Goal: Communication & Community: Ask a question

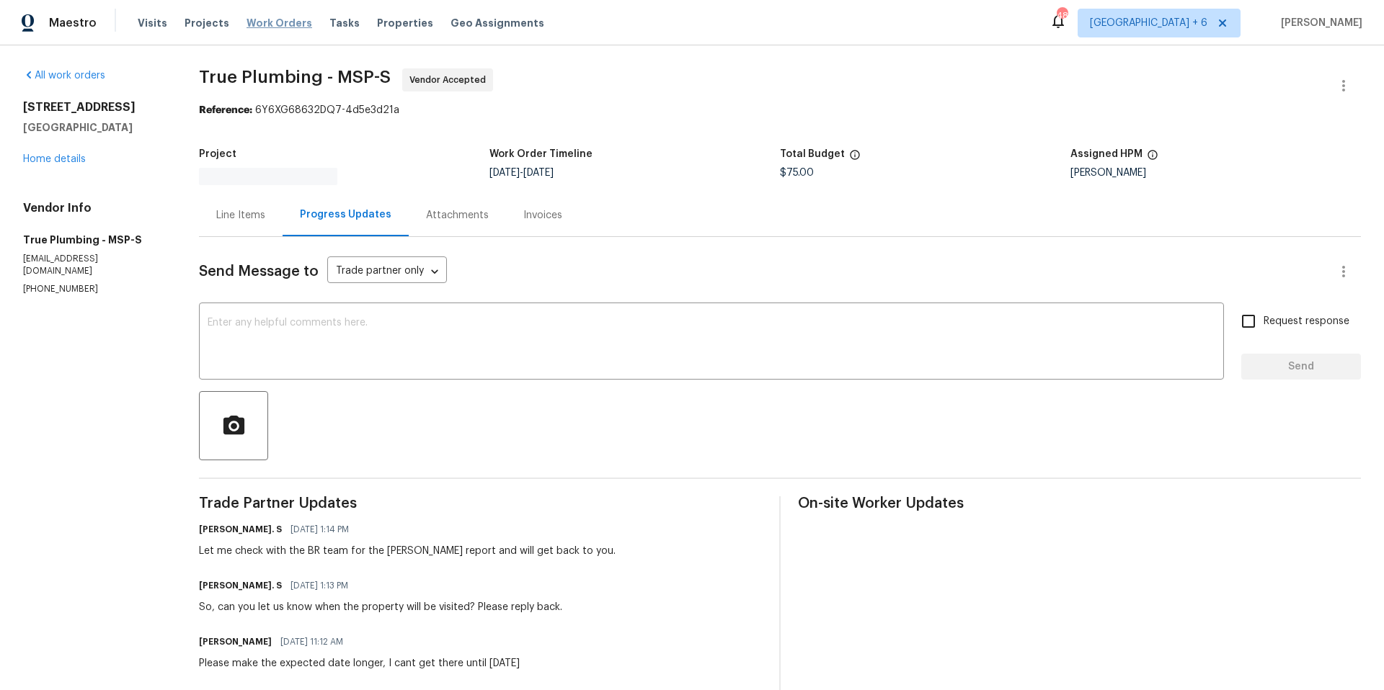
click at [267, 23] on span "Work Orders" at bounding box center [279, 23] width 66 height 14
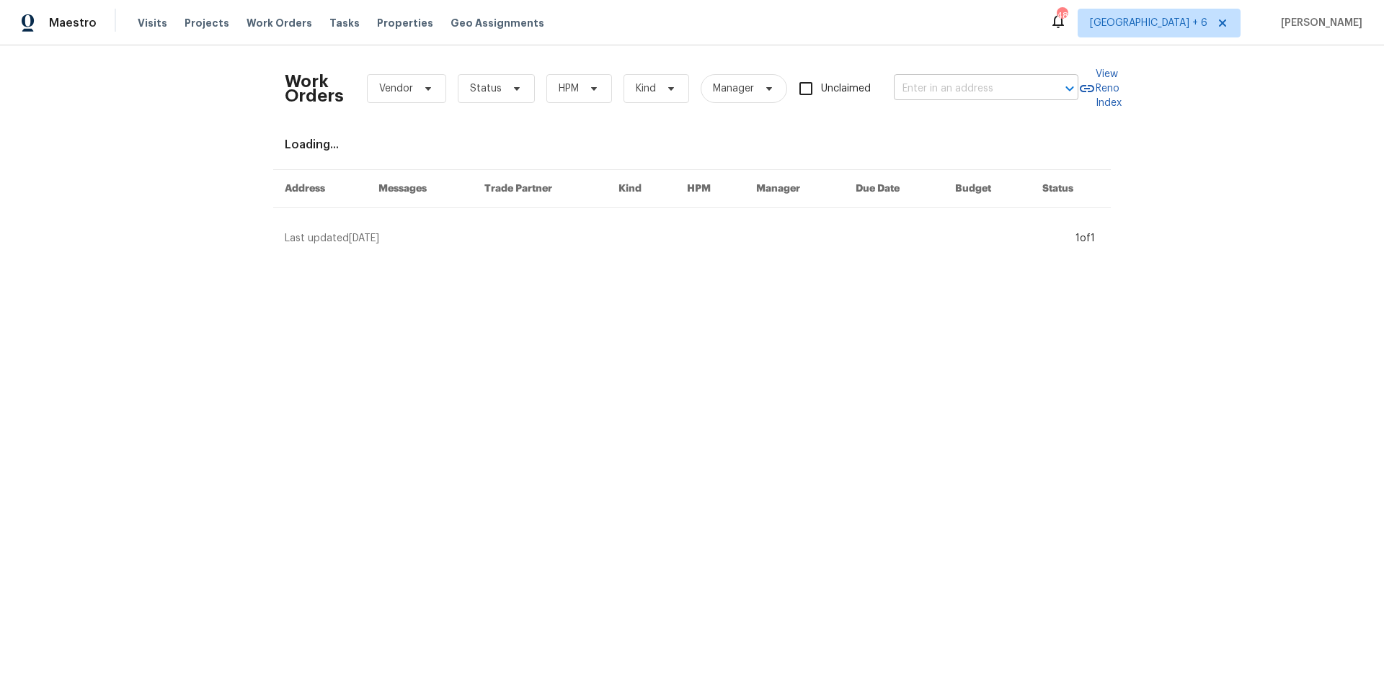
click at [1006, 92] on input "text" at bounding box center [966, 89] width 144 height 22
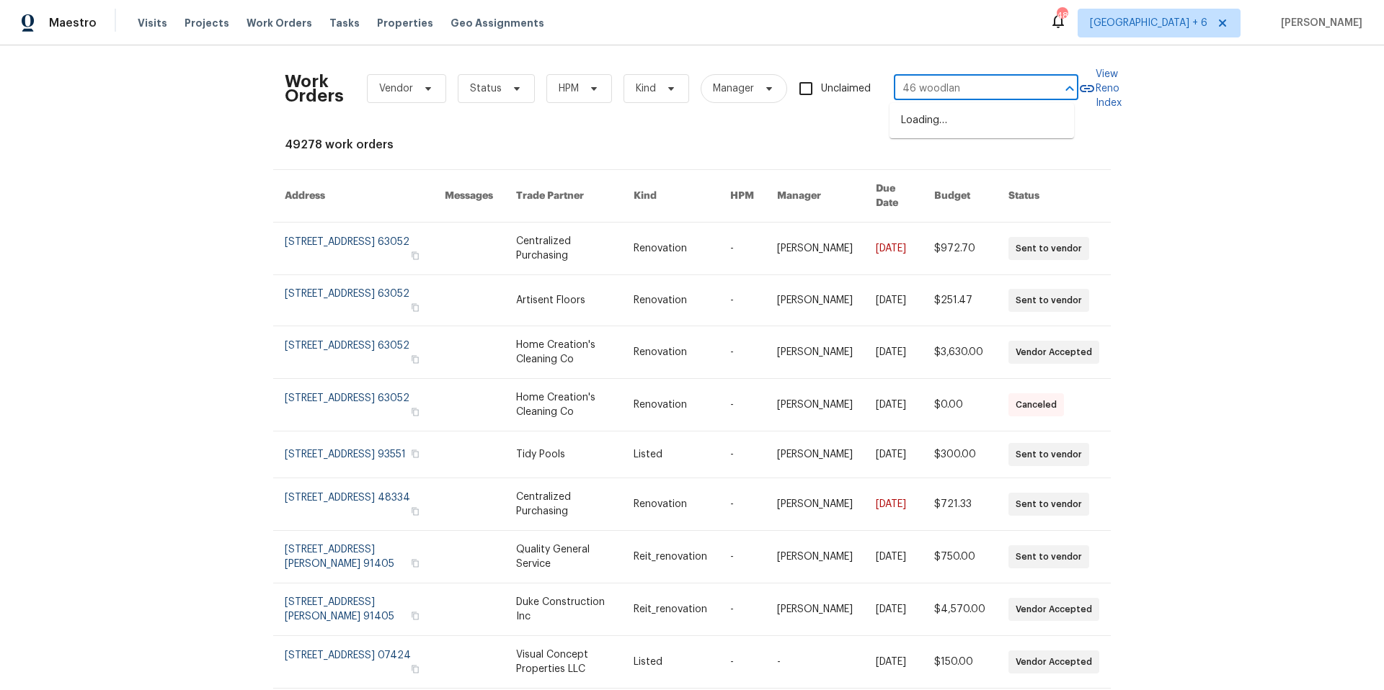
type input "46 woodland"
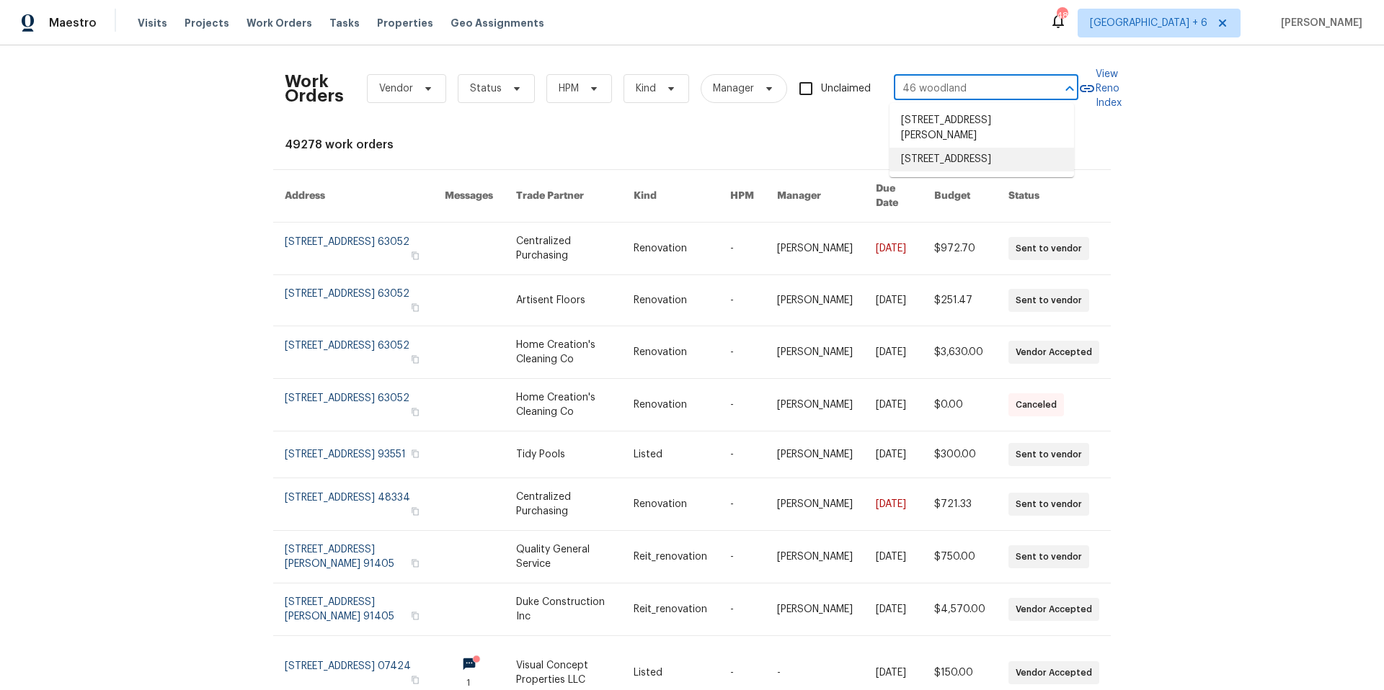
click at [995, 163] on li "[STREET_ADDRESS]" at bounding box center [981, 160] width 184 height 24
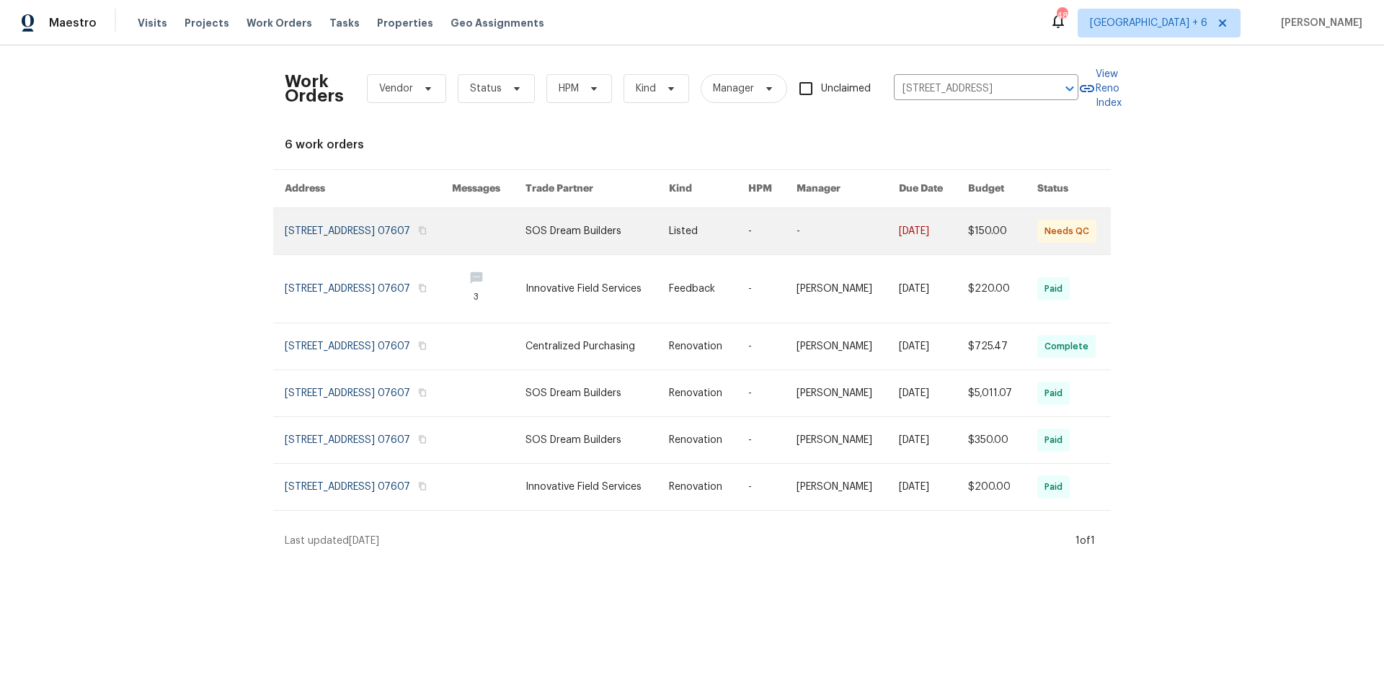
click at [332, 226] on link at bounding box center [368, 231] width 167 height 46
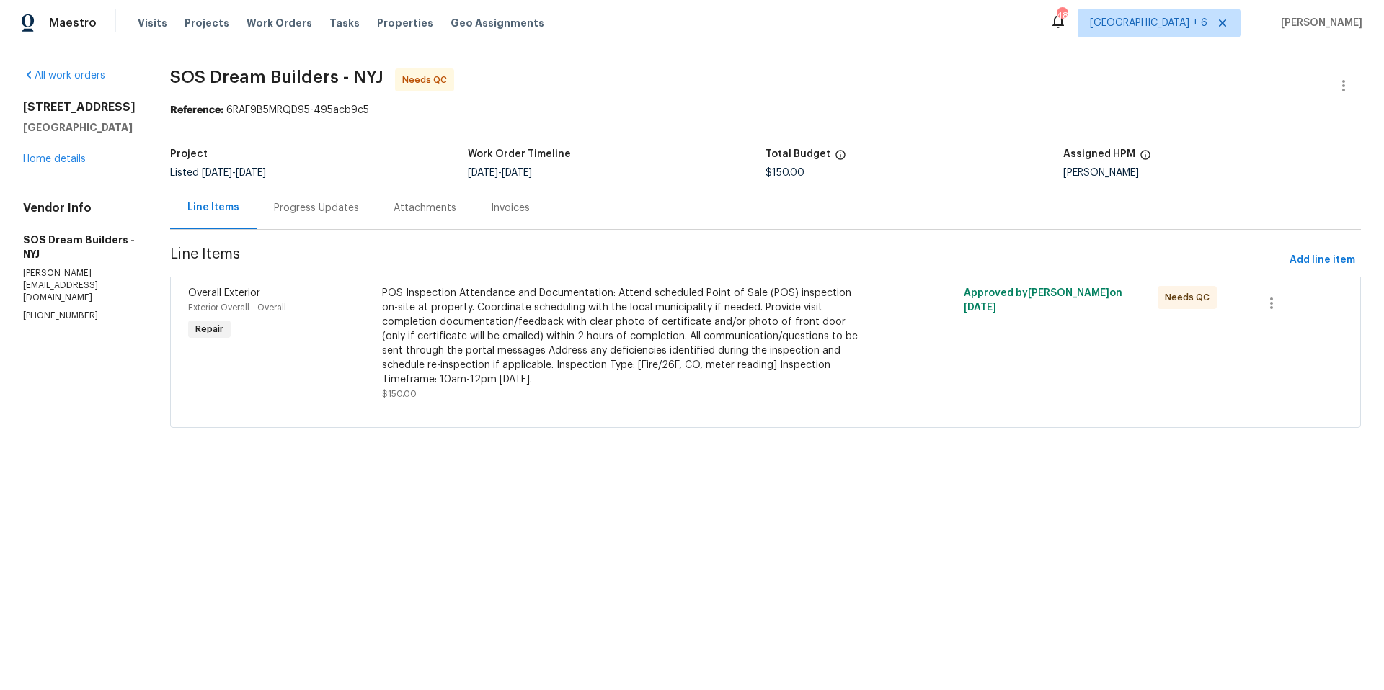
click at [336, 207] on div "Progress Updates" at bounding box center [316, 208] width 85 height 14
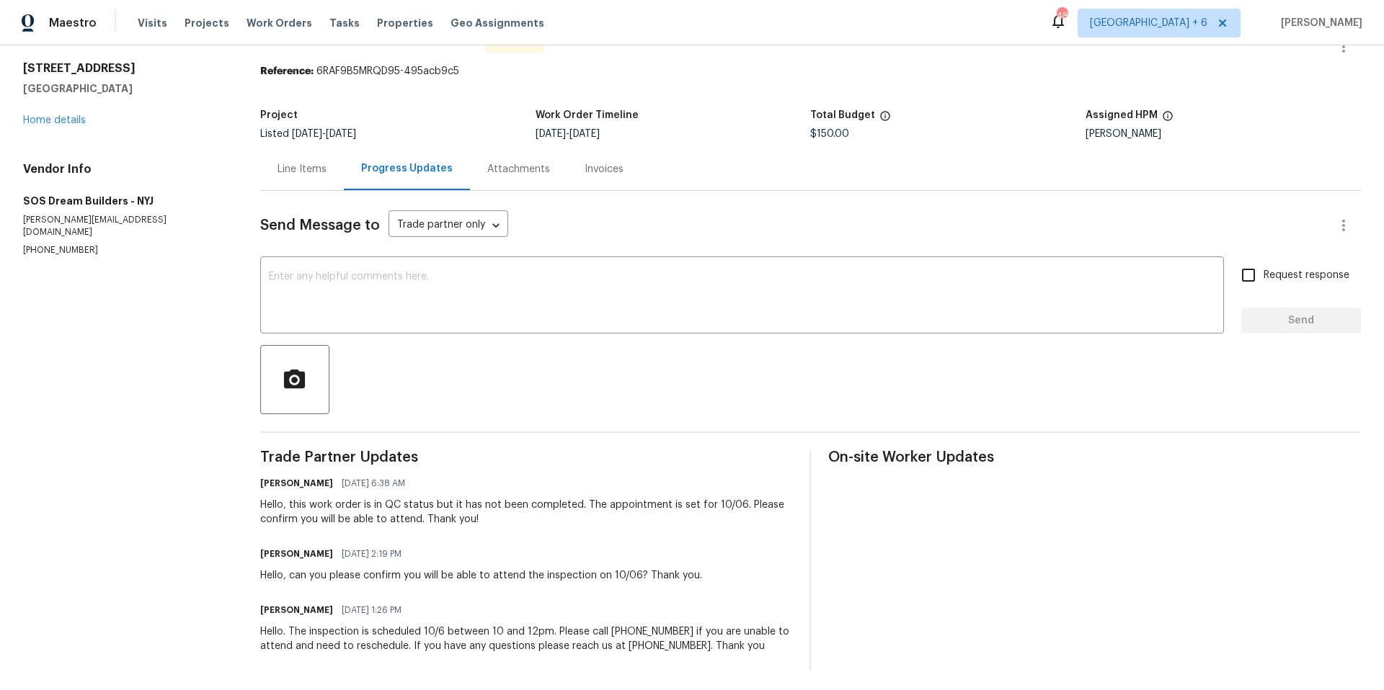
scroll to position [54, 0]
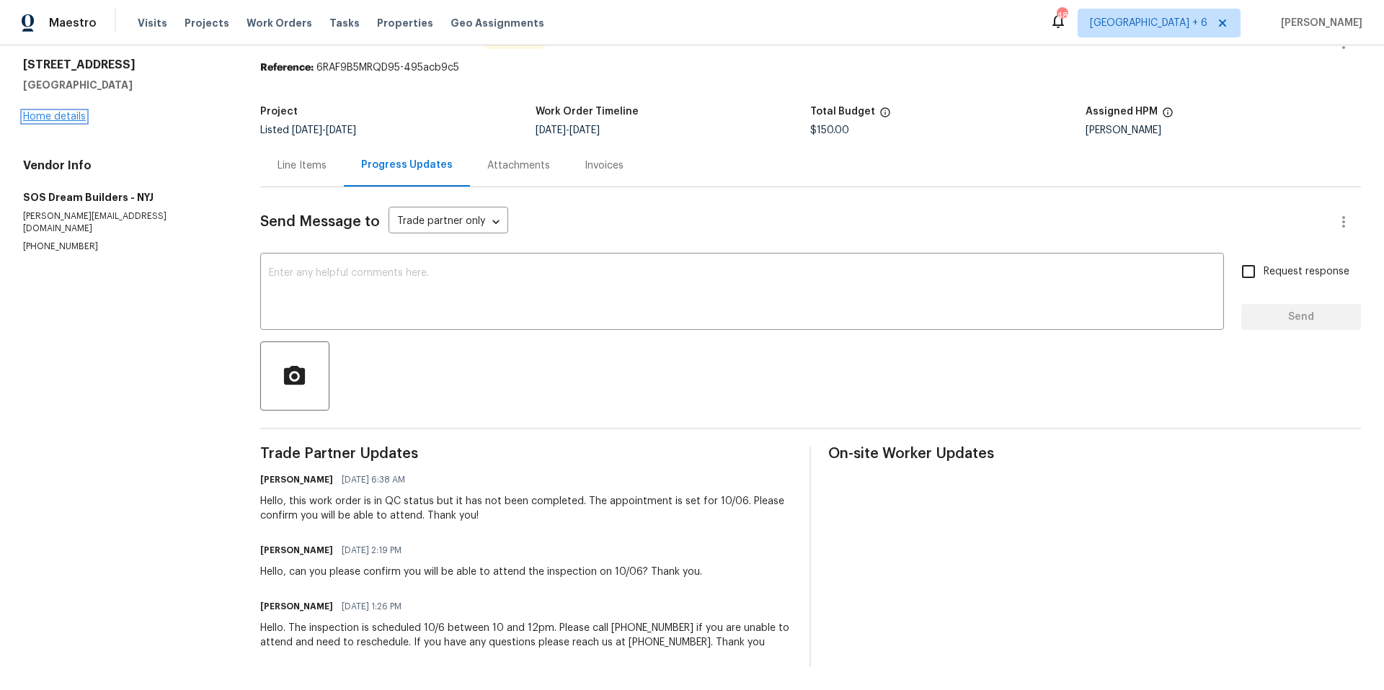
click at [60, 112] on link "Home details" at bounding box center [54, 117] width 63 height 10
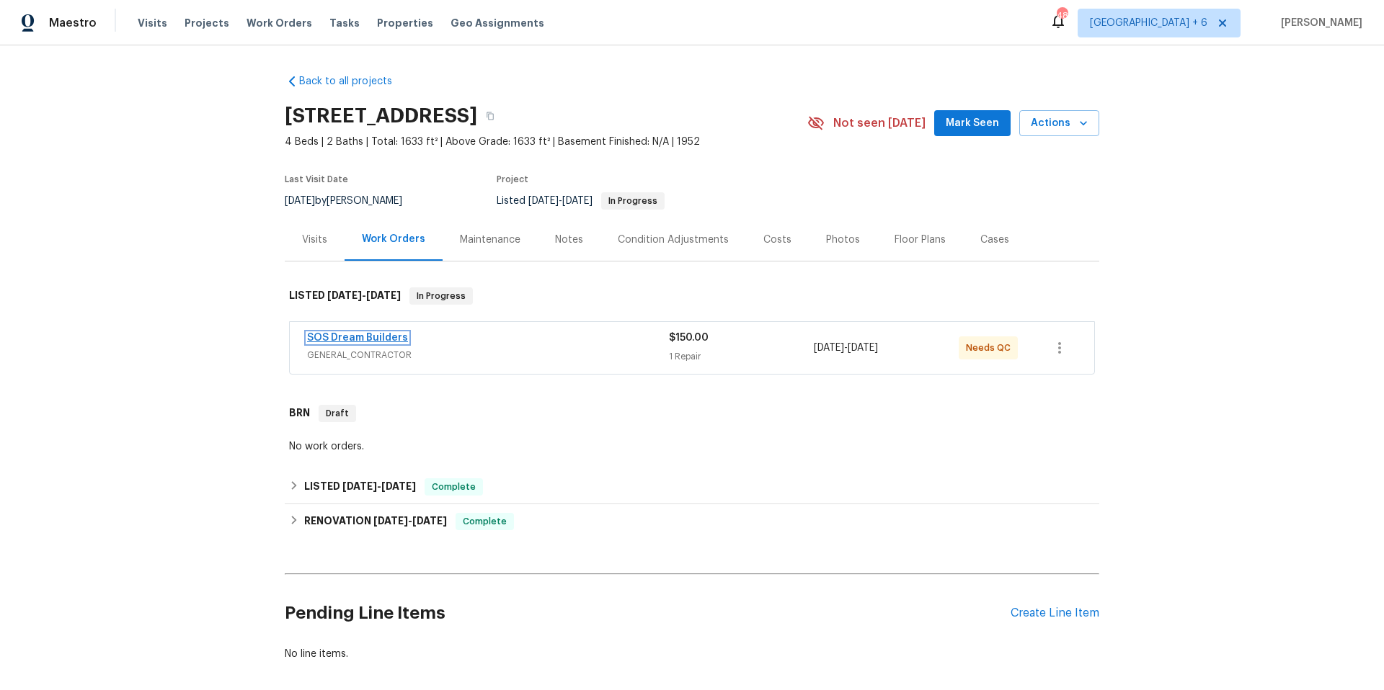
click at [333, 338] on link "SOS Dream Builders" at bounding box center [357, 338] width 101 height 10
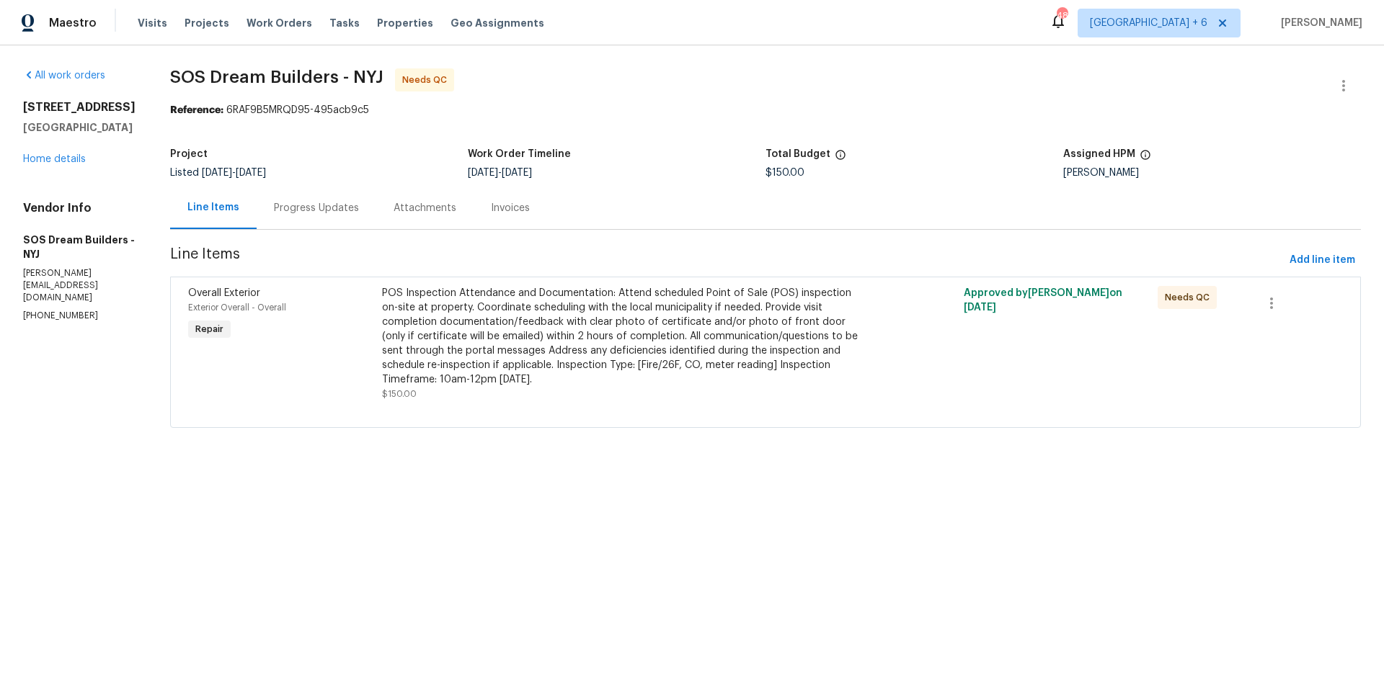
click at [326, 202] on div "Progress Updates" at bounding box center [316, 208] width 85 height 14
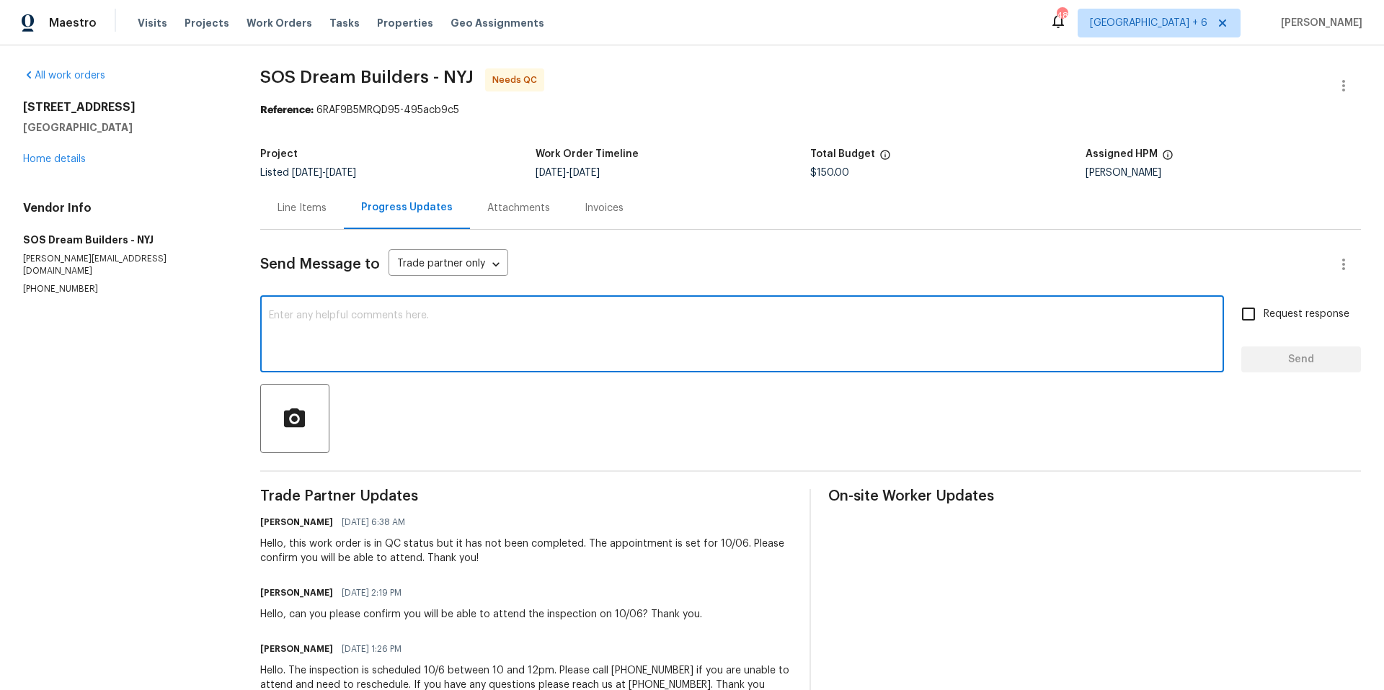
click at [468, 317] on textarea at bounding box center [742, 336] width 946 height 50
type textarea "Hello, do you have an update on the inspection results?"
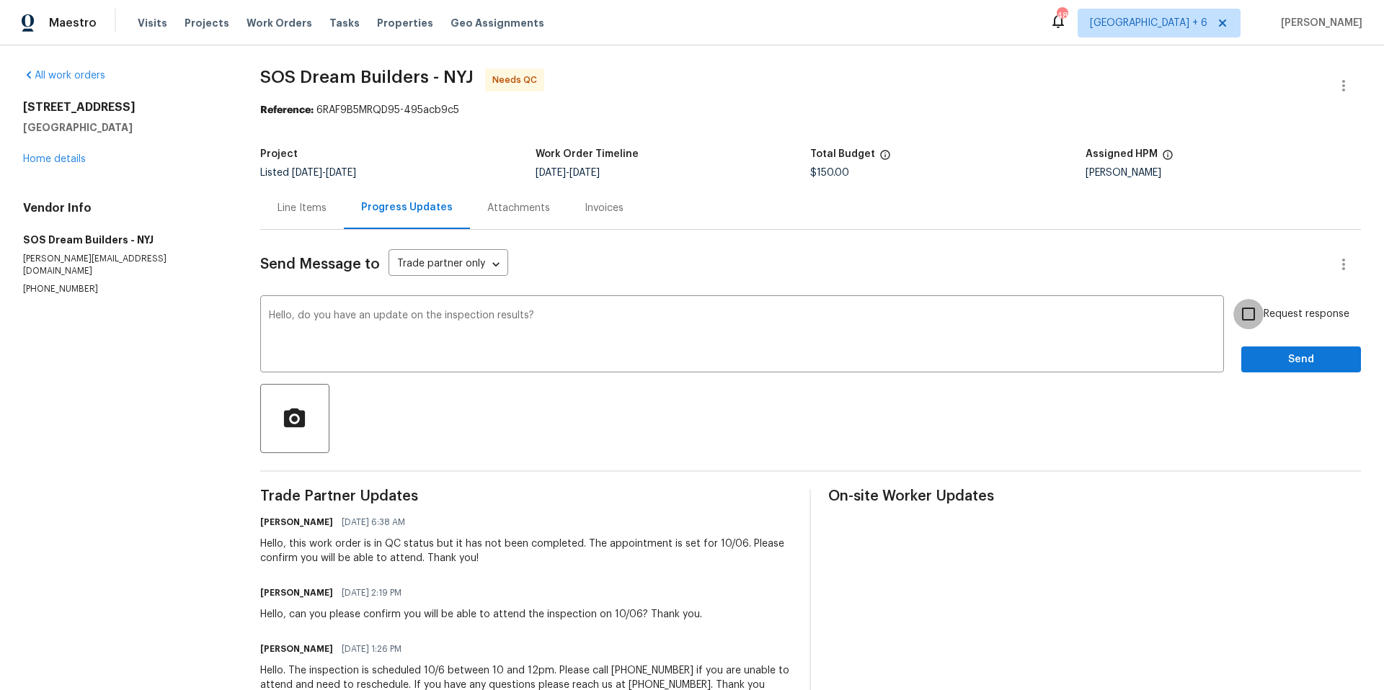
click at [1236, 320] on input "Request response" at bounding box center [1248, 314] width 30 height 30
checkbox input "true"
click at [1272, 357] on span "Send" at bounding box center [1300, 360] width 97 height 18
